Goal: Task Accomplishment & Management: Manage account settings

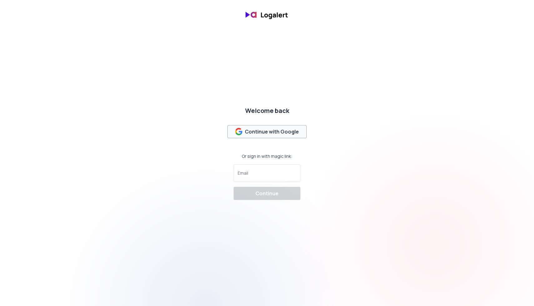
click at [278, 131] on div "Continue with Google" at bounding box center [267, 131] width 64 height 7
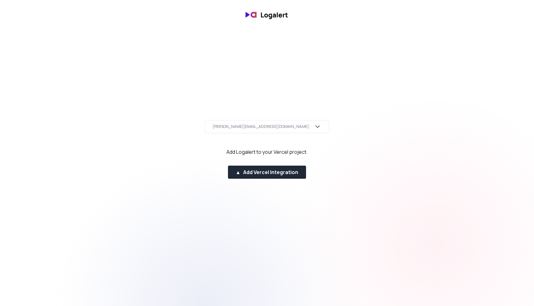
click at [278, 124] on div "[PERSON_NAME][EMAIL_ADDRESS][DOMAIN_NAME]" at bounding box center [261, 126] width 96 height 5
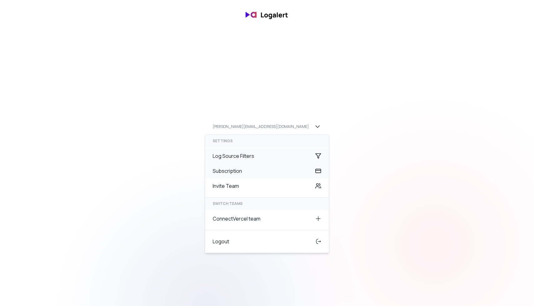
click at [261, 159] on div "Log Source Filters" at bounding box center [267, 156] width 124 height 15
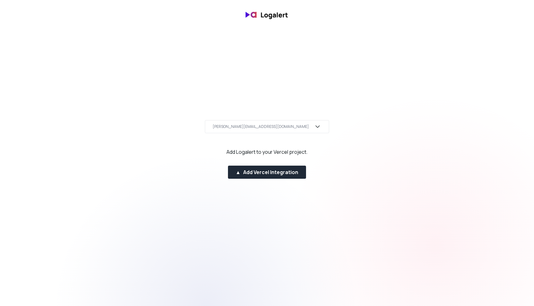
click at [271, 127] on div "[PERSON_NAME][EMAIL_ADDRESS][DOMAIN_NAME]" at bounding box center [261, 126] width 96 height 5
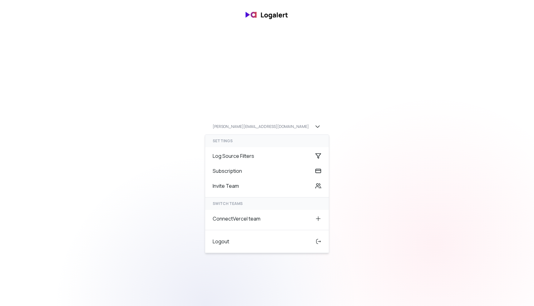
click at [316, 158] on div "[EMAIL_ADDRESS][DOMAIN_NAME] settings Log Source Filters Subscription Invite Te…" at bounding box center [267, 153] width 534 height 71
